Goal: Task Accomplishment & Management: Manage account settings

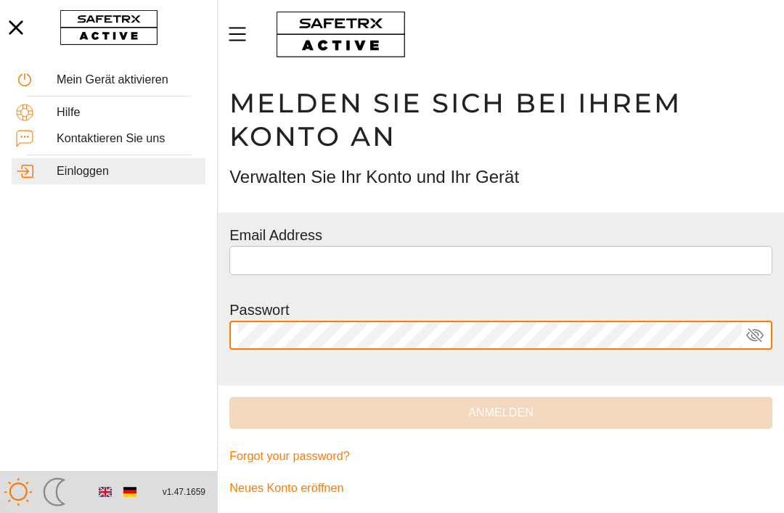
type input "**********"
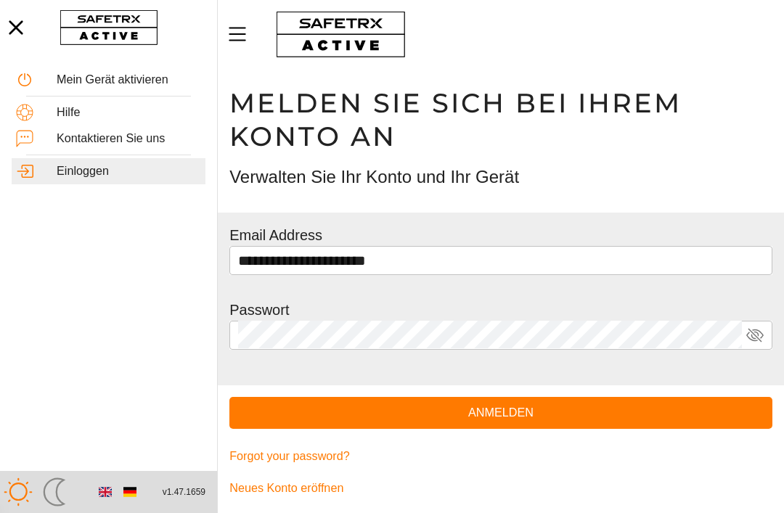
click at [653, 413] on span "Anmelden" at bounding box center [501, 413] width 520 height 20
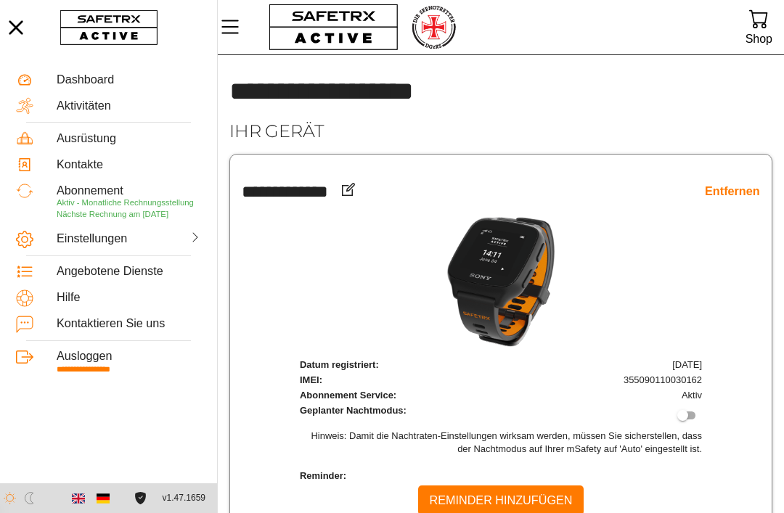
click at [85, 83] on div "Dashboard" at bounding box center [129, 80] width 144 height 14
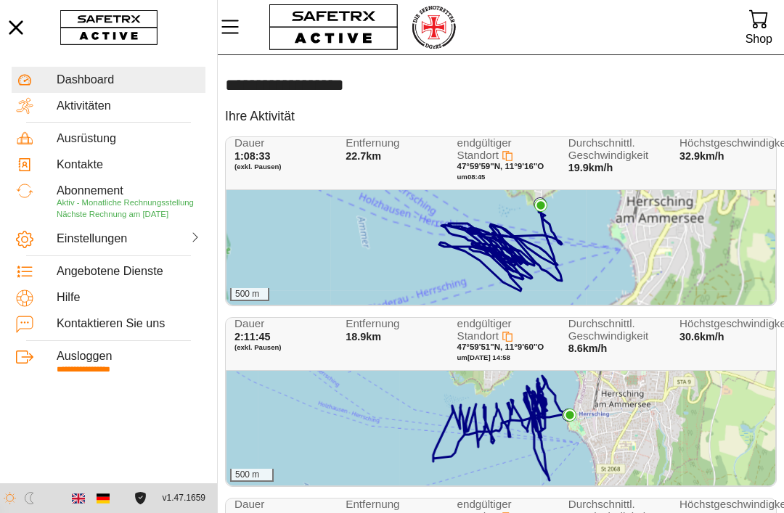
click at [307, 166] on span "(exkl. Pausen)" at bounding box center [280, 167] width 93 height 9
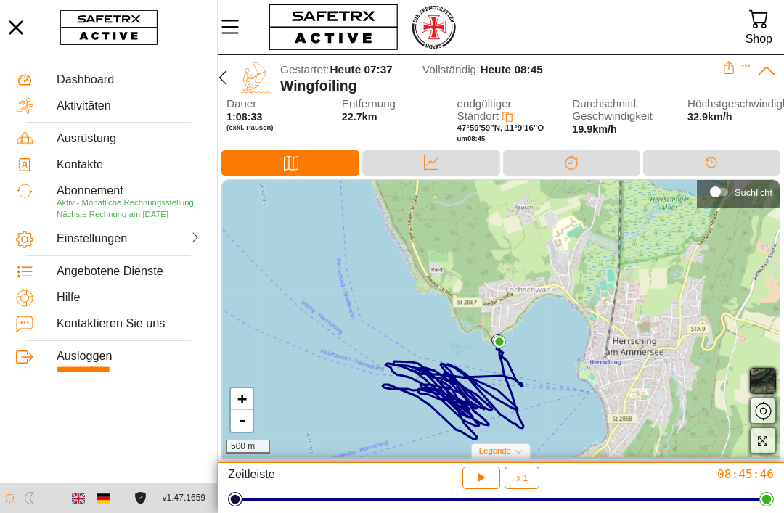
click at [229, 77] on icon "button" at bounding box center [222, 77] width 17 height 17
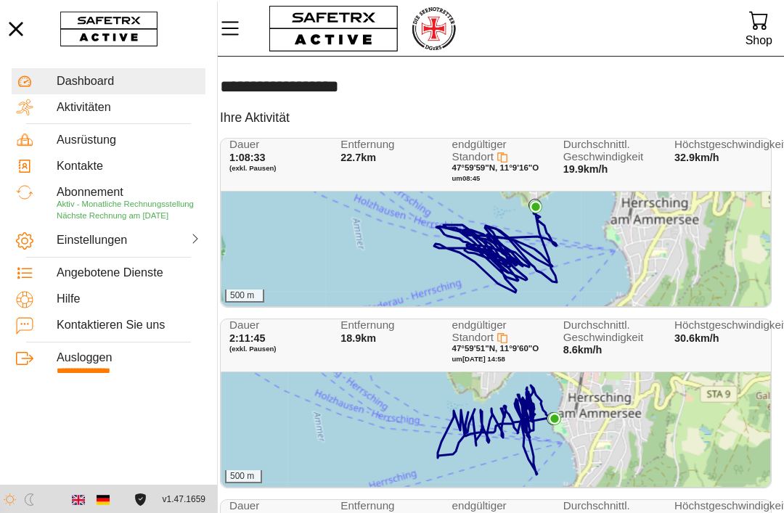
scroll to position [0, 6]
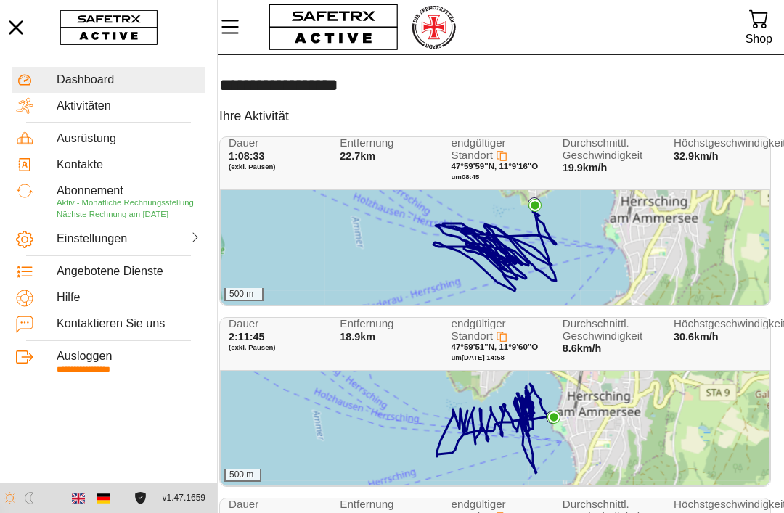
click at [90, 107] on div "Aktivitäten" at bounding box center [129, 106] width 144 height 14
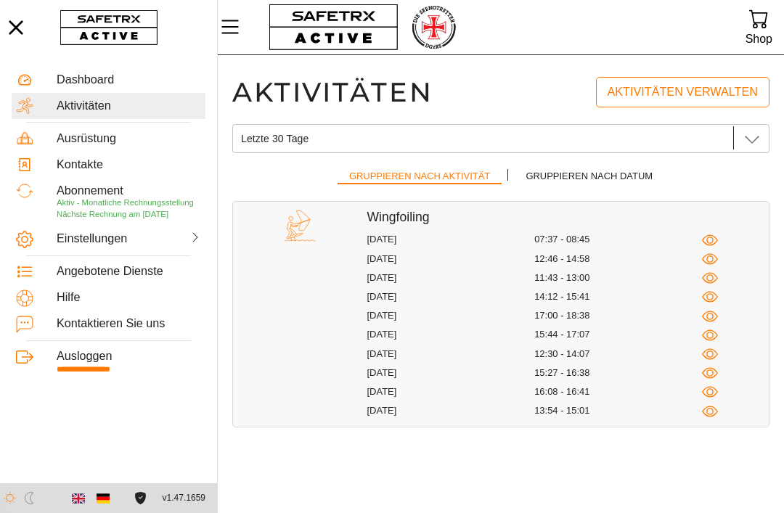
click at [385, 284] on div "[DATE] 11:43 - 13:00" at bounding box center [568, 278] width 402 height 16
click at [65, 77] on div "Dashboard" at bounding box center [129, 80] width 144 height 14
